Goal: Information Seeking & Learning: Learn about a topic

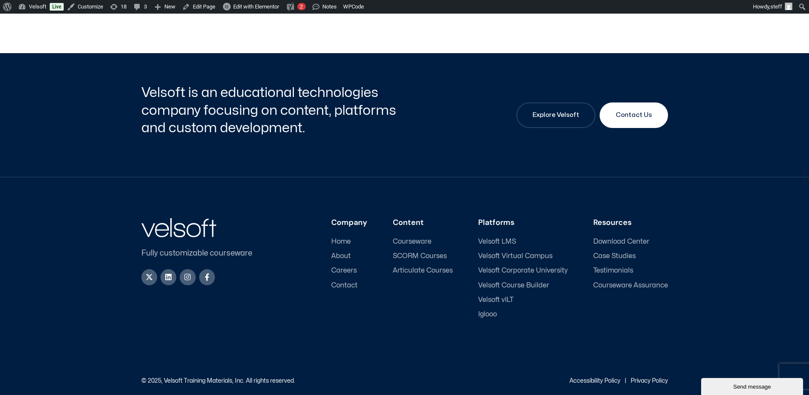
scroll to position [1311, 0]
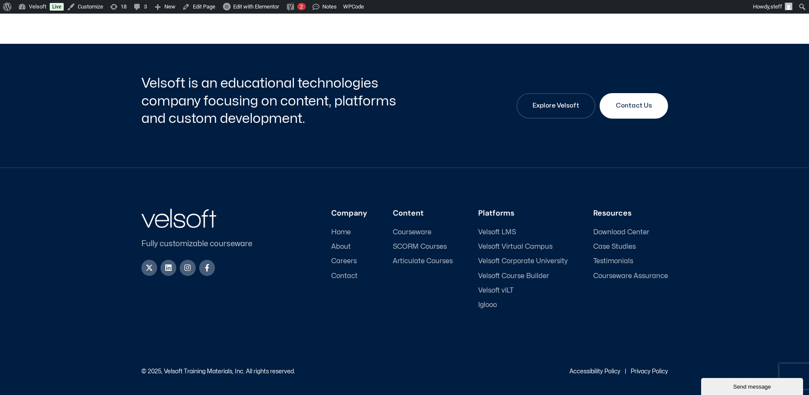
click at [661, 371] on link "Privacy Policy" at bounding box center [649, 371] width 37 height 6
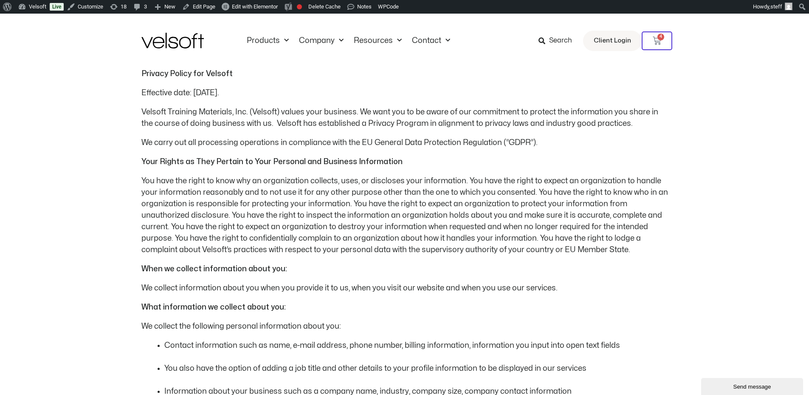
click at [196, 193] on span "You have the right to know why an organization collects, uses, or discloses you…" at bounding box center [404, 215] width 527 height 76
